Goal: Task Accomplishment & Management: Manage account settings

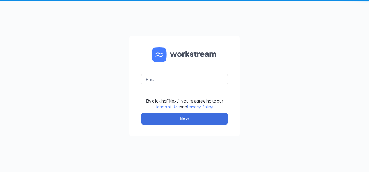
click at [84, 68] on div "By clicking "Next", you're agreeing to our Terms of Use and Privacy Policy . Ne…" at bounding box center [184, 86] width 369 height 172
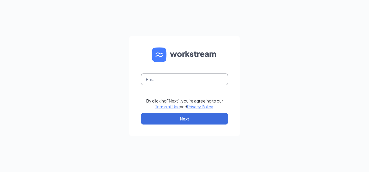
click at [168, 77] on input "text" at bounding box center [184, 80] width 87 height 12
type input "entwislej@dbcno.com"
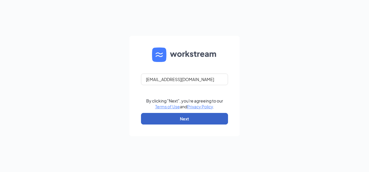
click at [176, 123] on button "Next" at bounding box center [184, 119] width 87 height 12
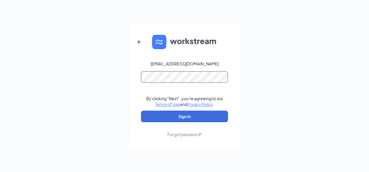
click at [141, 111] on button "Sign In" at bounding box center [184, 117] width 87 height 12
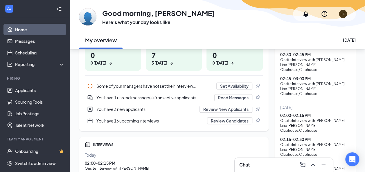
scroll to position [104, 0]
click at [237, 98] on button "Read Messages" at bounding box center [233, 97] width 38 height 7
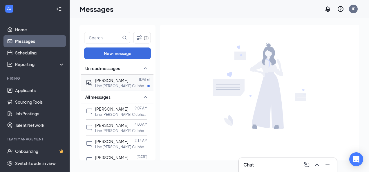
click at [120, 82] on span "[PERSON_NAME]" at bounding box center [111, 80] width 33 height 5
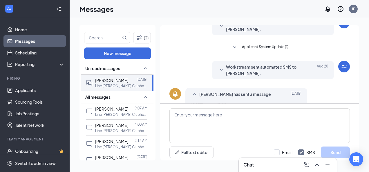
scroll to position [39, 0]
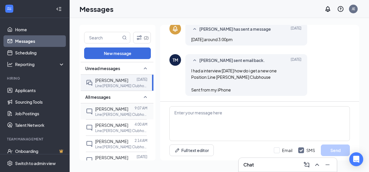
click at [116, 112] on p "Line [PERSON_NAME] Clubhouse at [GEOGRAPHIC_DATA]" at bounding box center [121, 114] width 52 height 5
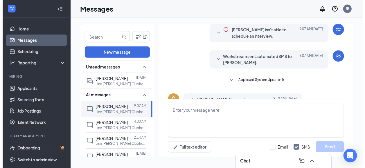
scroll to position [34, 0]
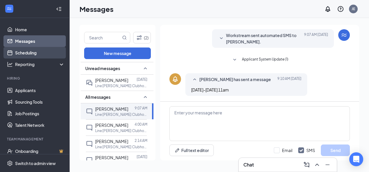
click at [30, 54] on link "Scheduling" at bounding box center [40, 53] width 50 height 12
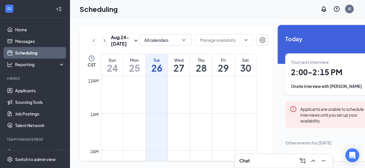
scroll to position [285, 0]
click at [300, 114] on div "Applicants are unable to schedule interviews until you set up your availability." at bounding box center [336, 115] width 72 height 18
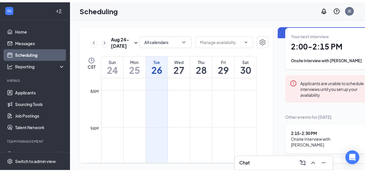
scroll to position [27, 0]
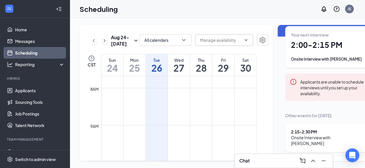
click at [214, 34] on span at bounding box center [224, 40] width 58 height 12
click at [258, 42] on link at bounding box center [262, 40] width 12 height 13
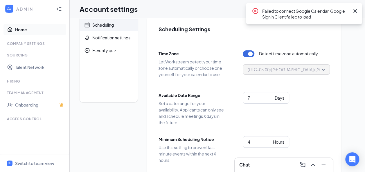
click at [24, 32] on link "Home" at bounding box center [40, 30] width 50 height 12
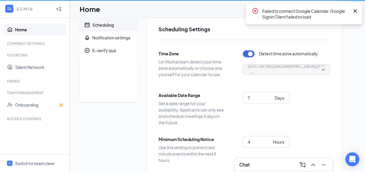
click at [24, 32] on link "Home" at bounding box center [40, 30] width 50 height 12
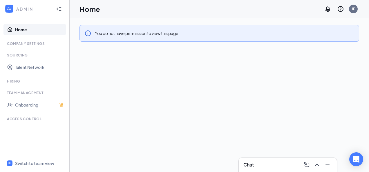
click at [61, 10] on icon "Collapse" at bounding box center [60, 9] width 2 height 4
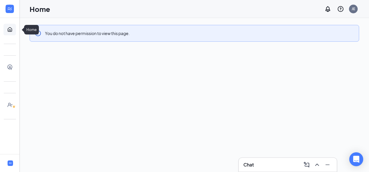
click at [15, 32] on link "Home" at bounding box center [18, 30] width 6 height 12
